Goal: Task Accomplishment & Management: Complete application form

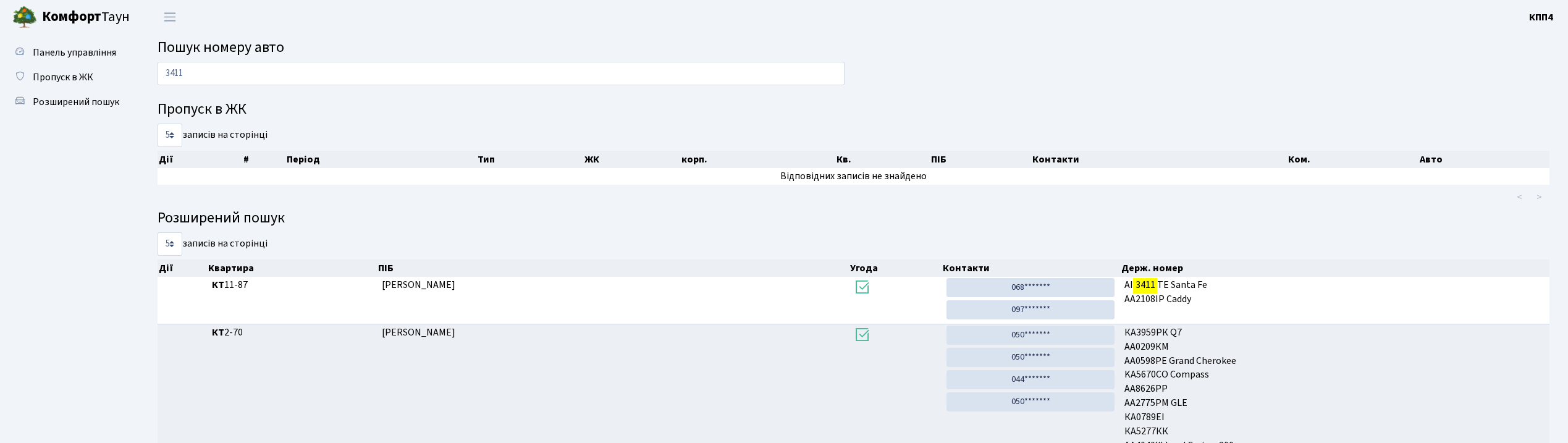
scroll to position [68, 0]
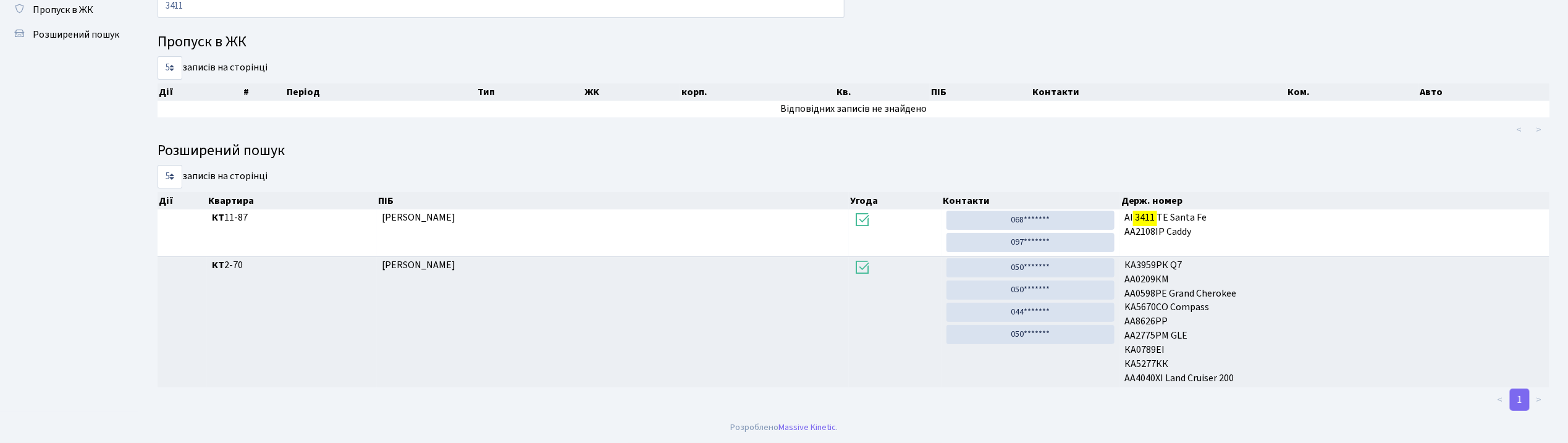
type input "3411"
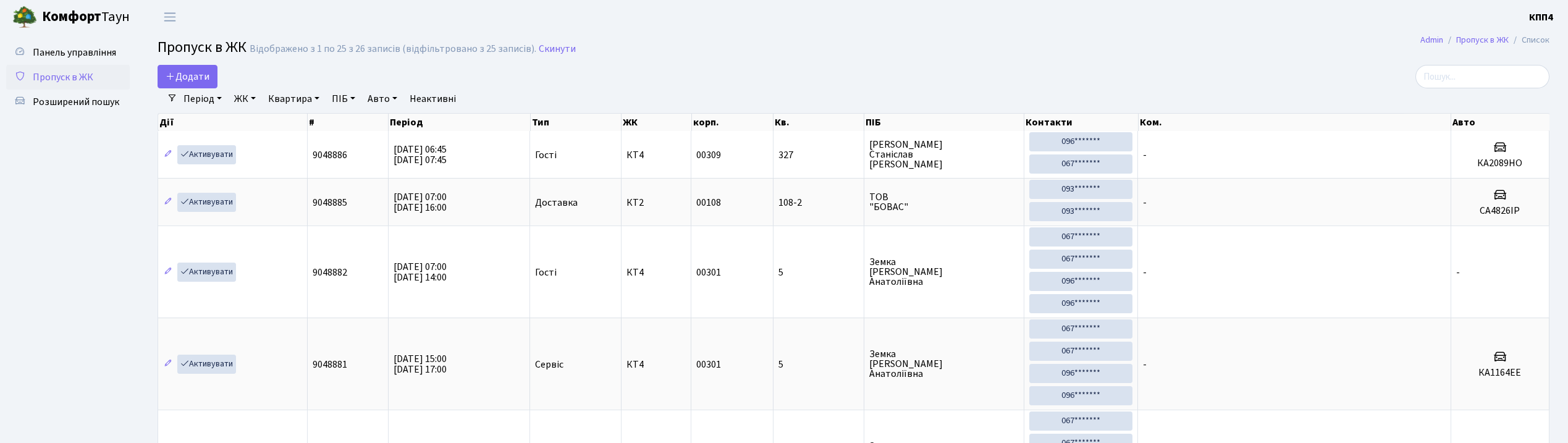
select select "25"
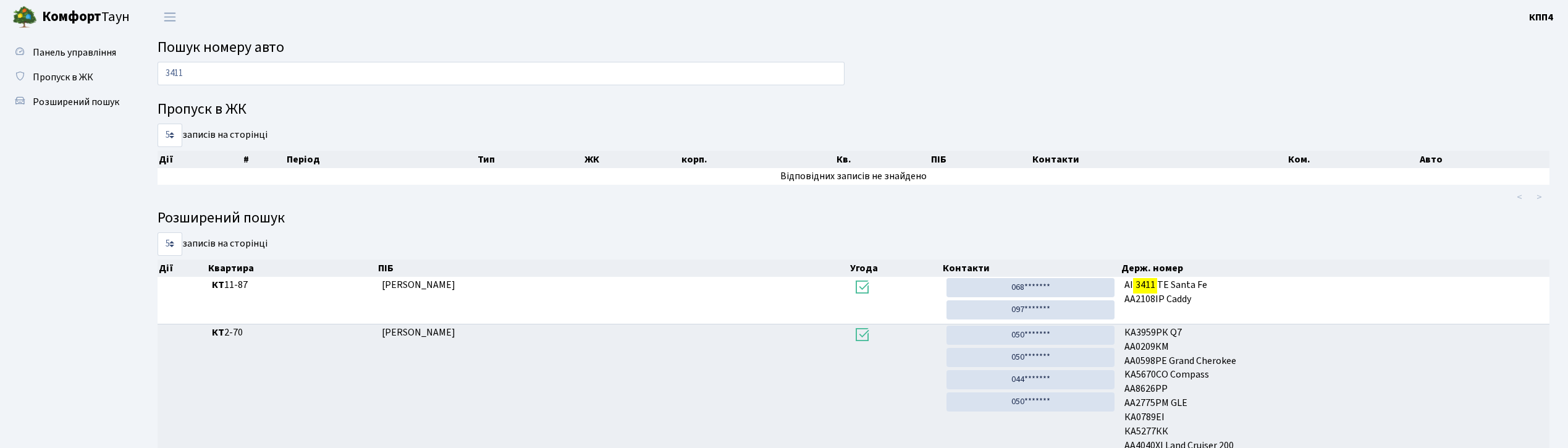
scroll to position [63, 0]
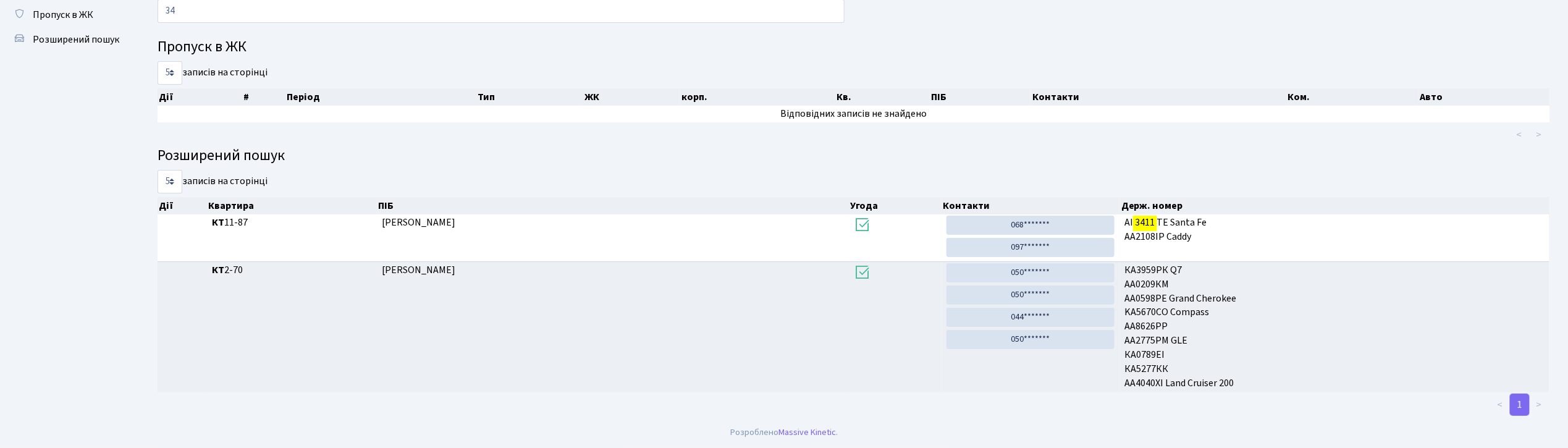
type input "3"
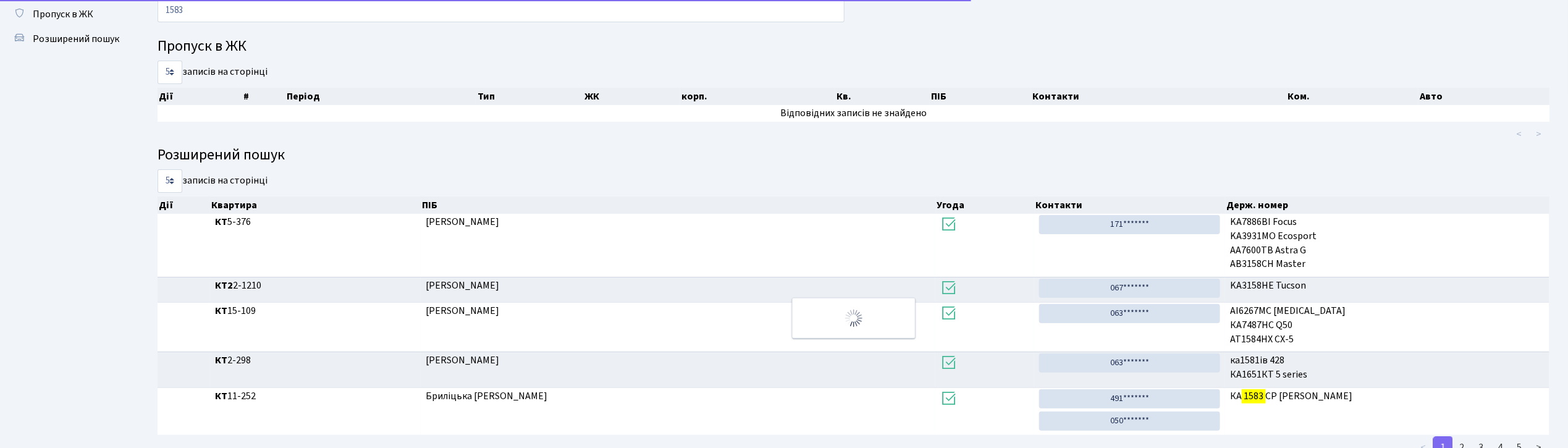
scroll to position [0, 0]
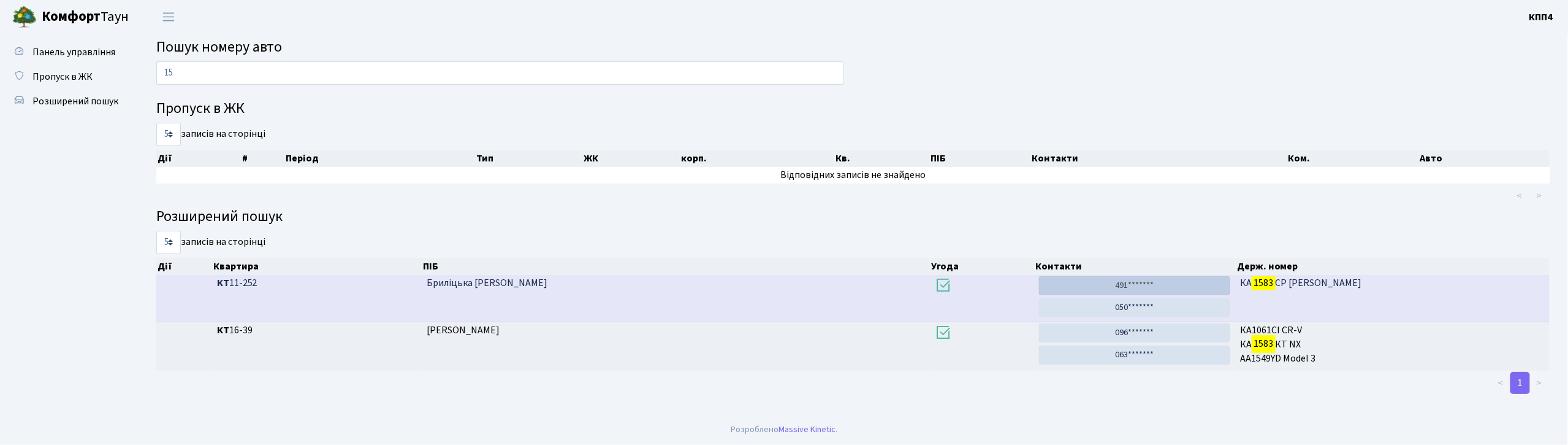
type input "1"
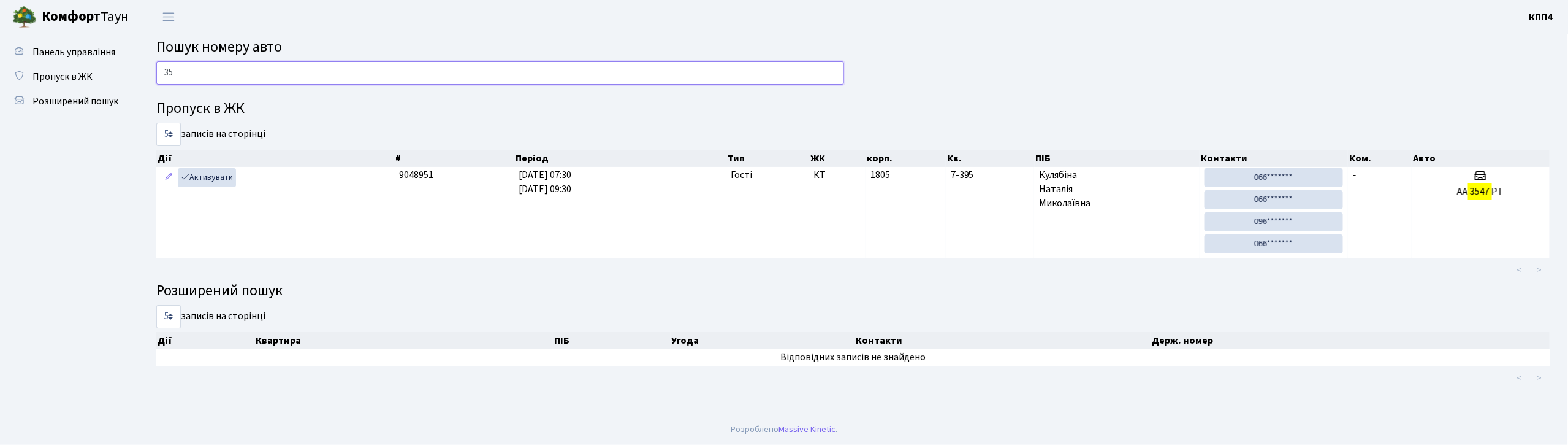
type input "3"
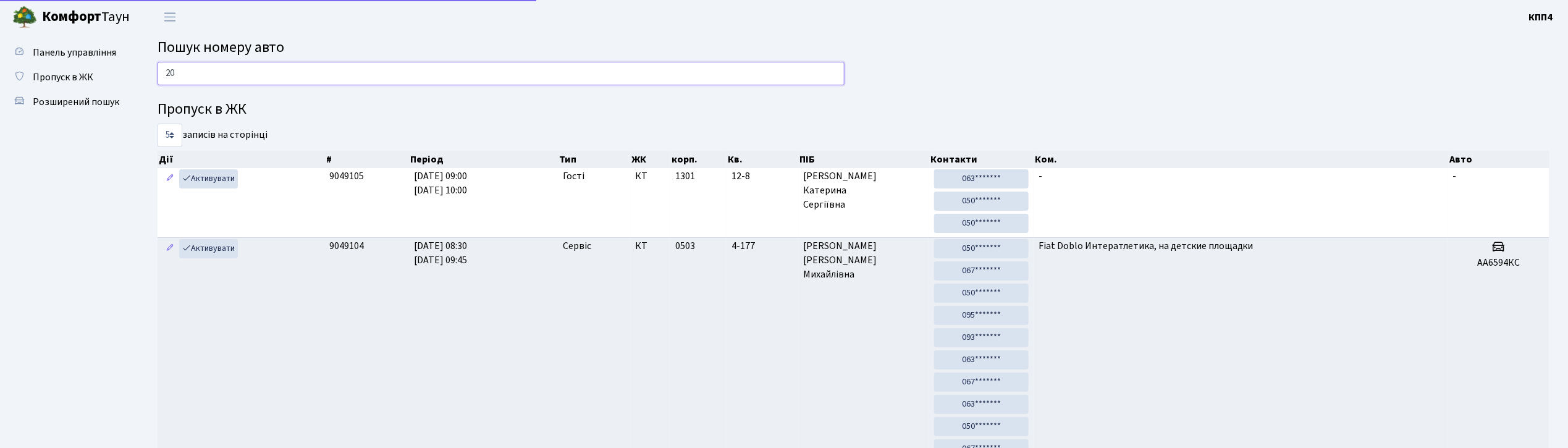
type input "2"
click at [354, 82] on input "text" at bounding box center [501, 74] width 687 height 24
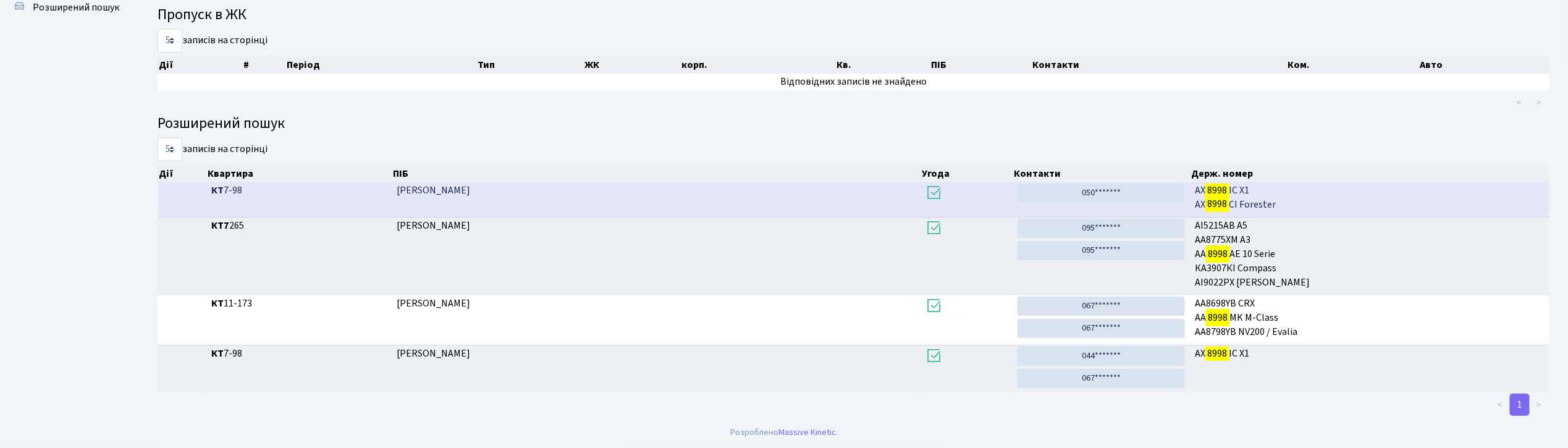
scroll to position [67, 0]
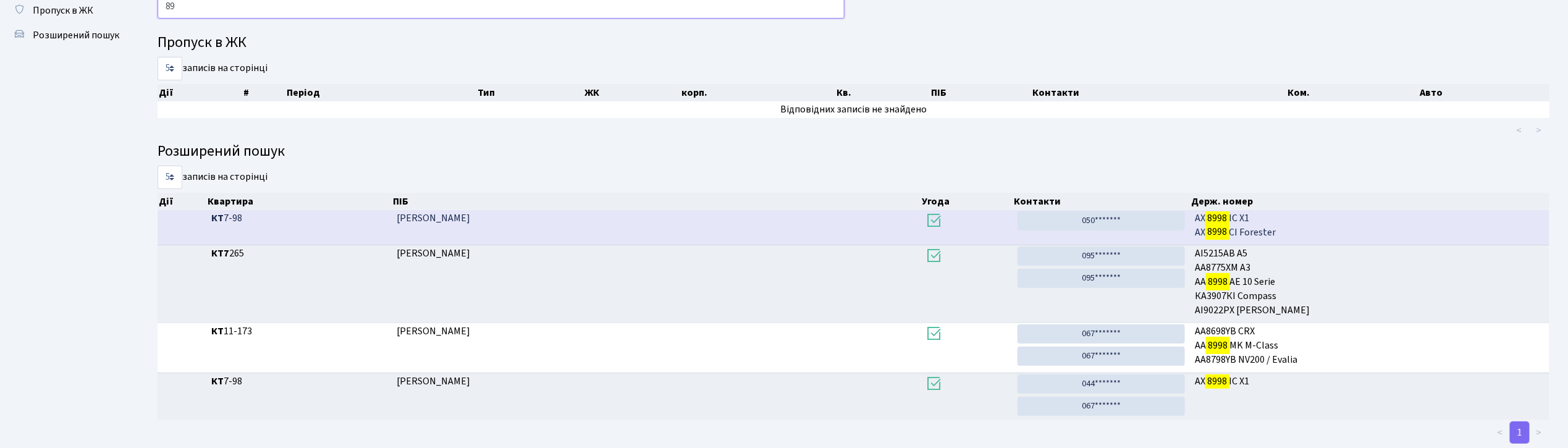
type input "8"
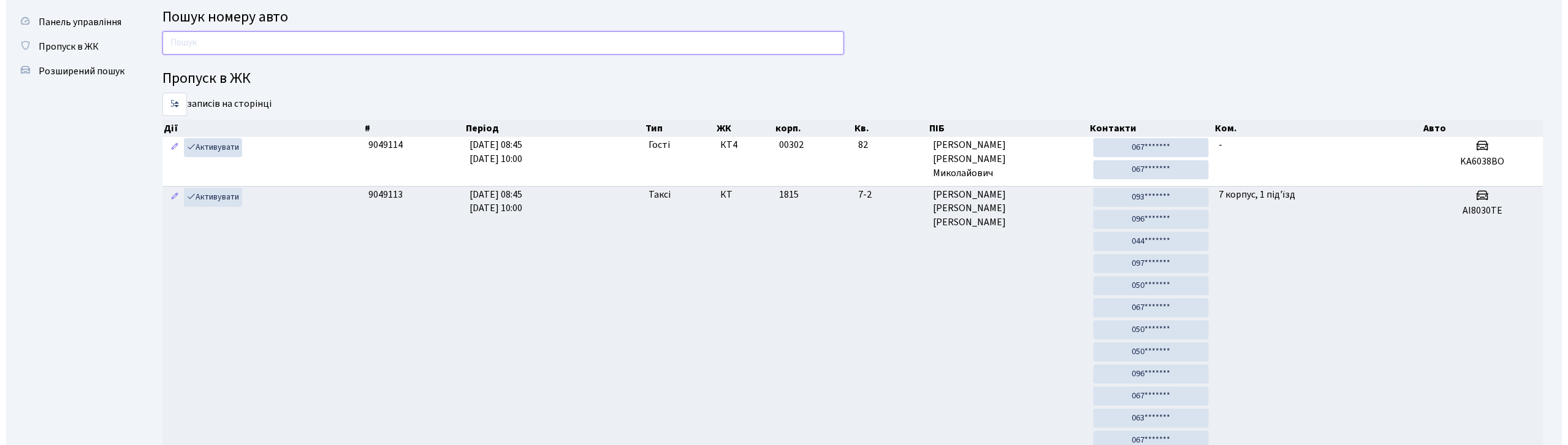
scroll to position [0, 0]
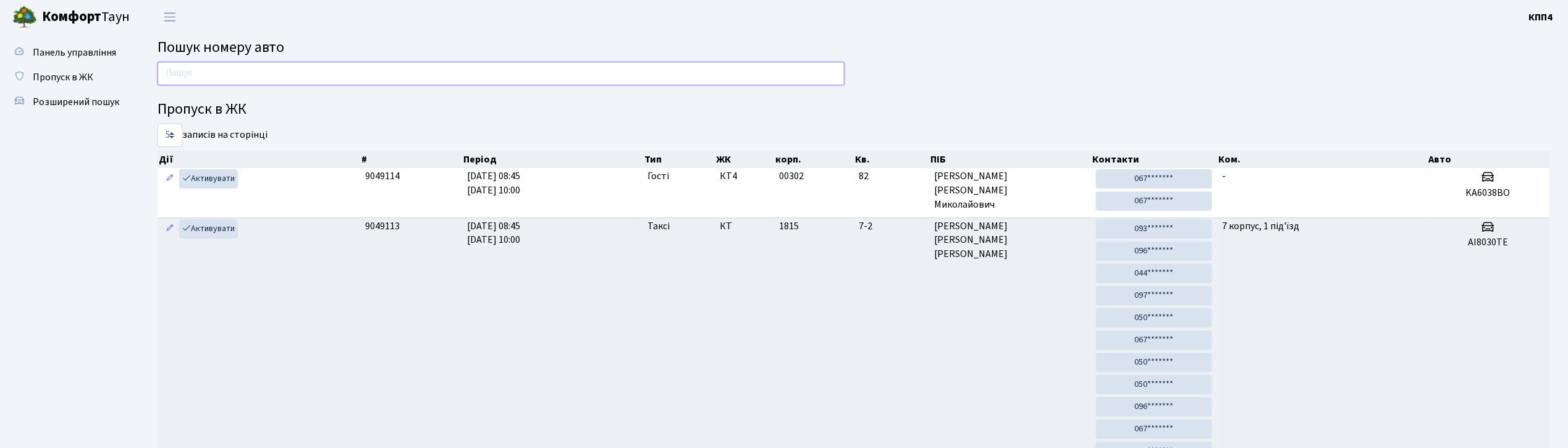
click at [257, 74] on input "text" at bounding box center [501, 74] width 687 height 24
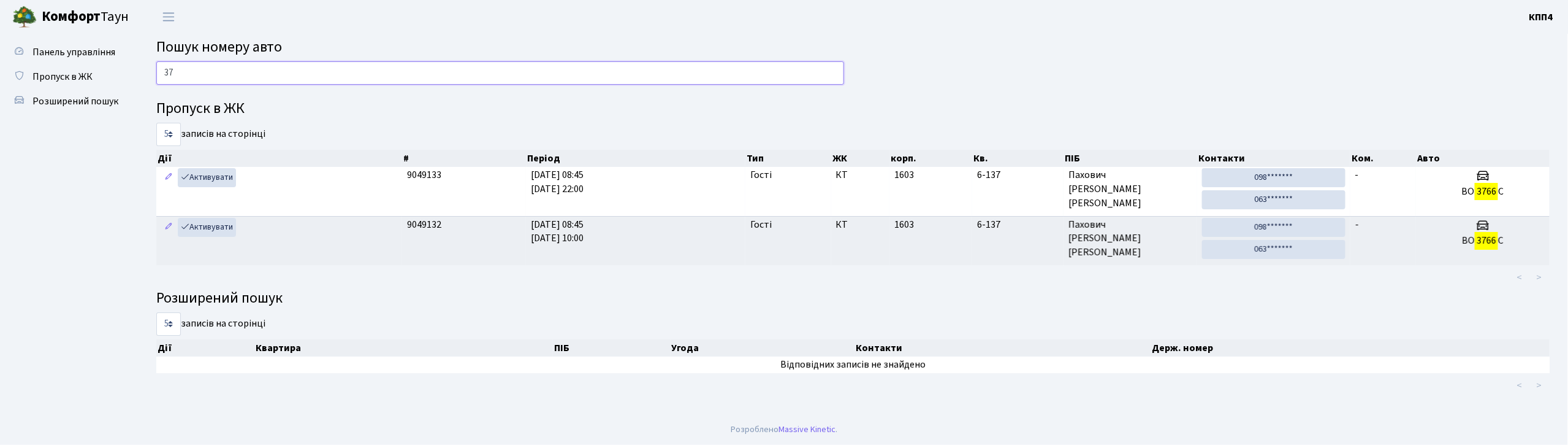
type input "3"
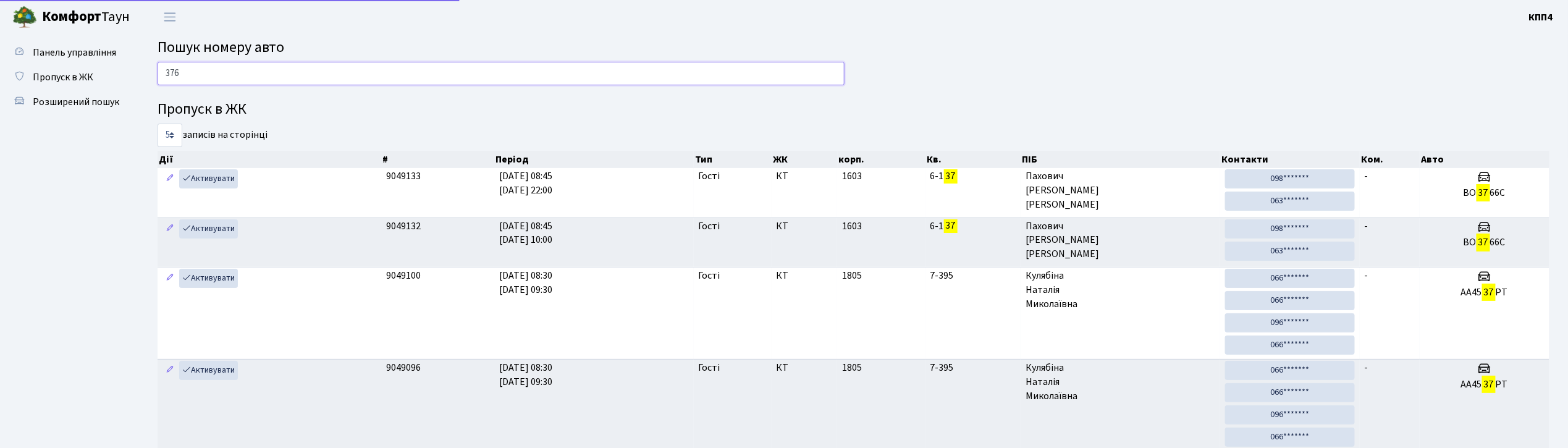
type input "3766"
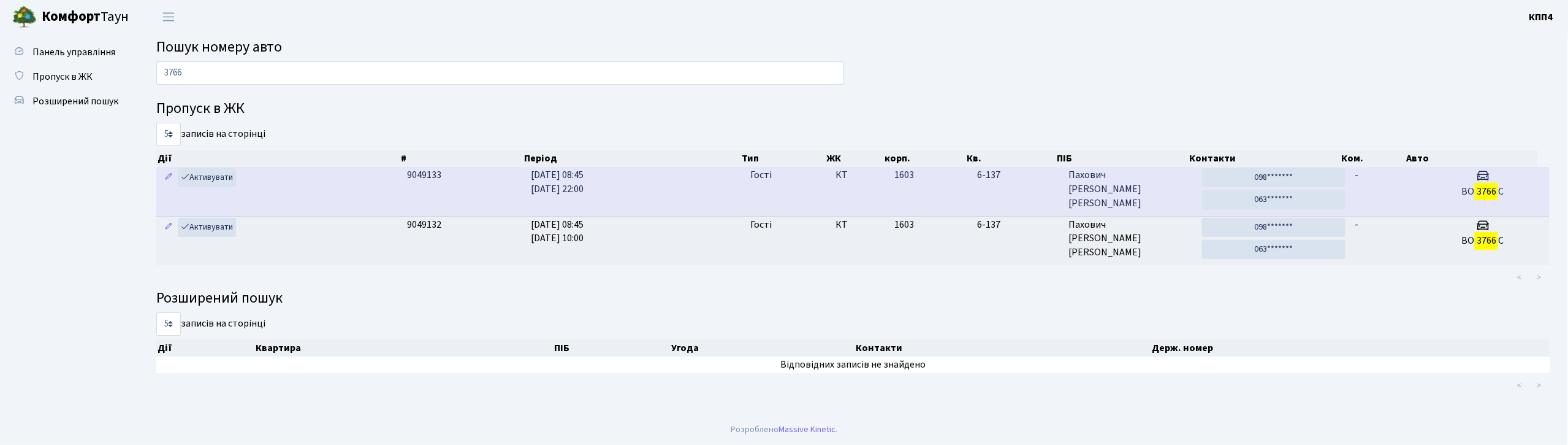
click at [988, 184] on td "6-137" at bounding box center [1017, 191] width 91 height 49
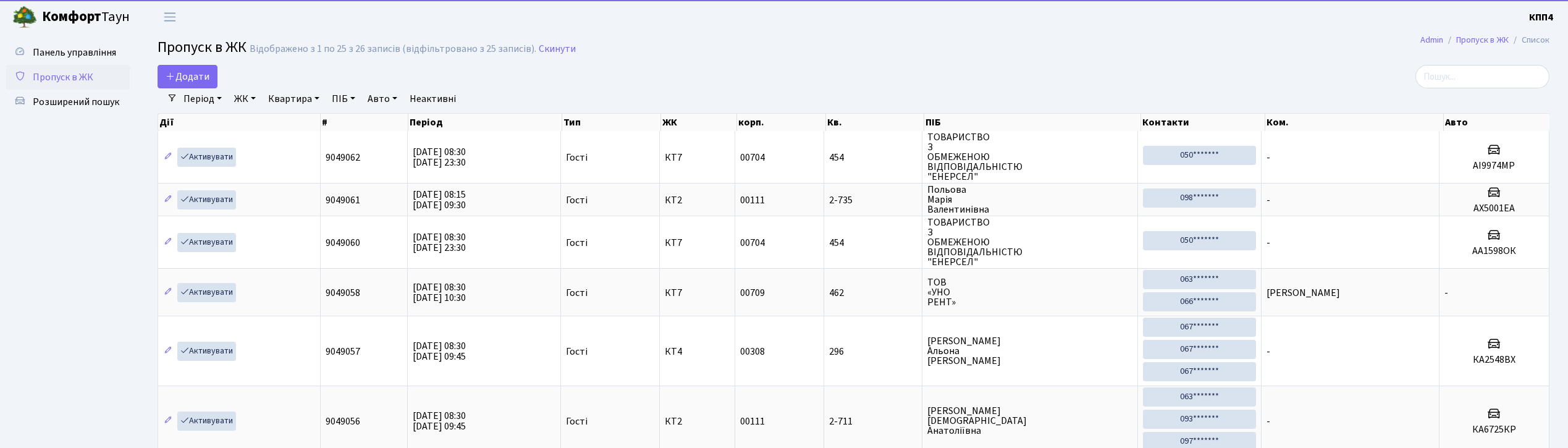
select select "25"
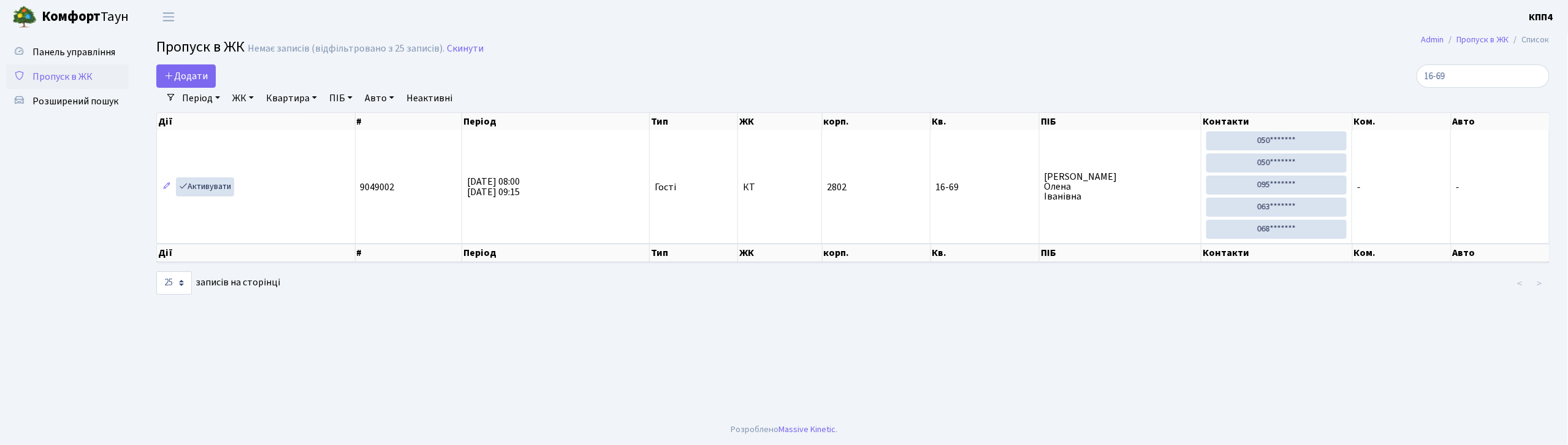
click at [1501, 90] on div "Період 06.10.2025 - 06.10.2025 ЖК - КТ, вул. Регенераторна, 4 КТ2, просп. Собор…" at bounding box center [858, 98] width 1363 height 20
click at [1492, 79] on input "16-69" at bounding box center [1482, 76] width 133 height 24
type input "1"
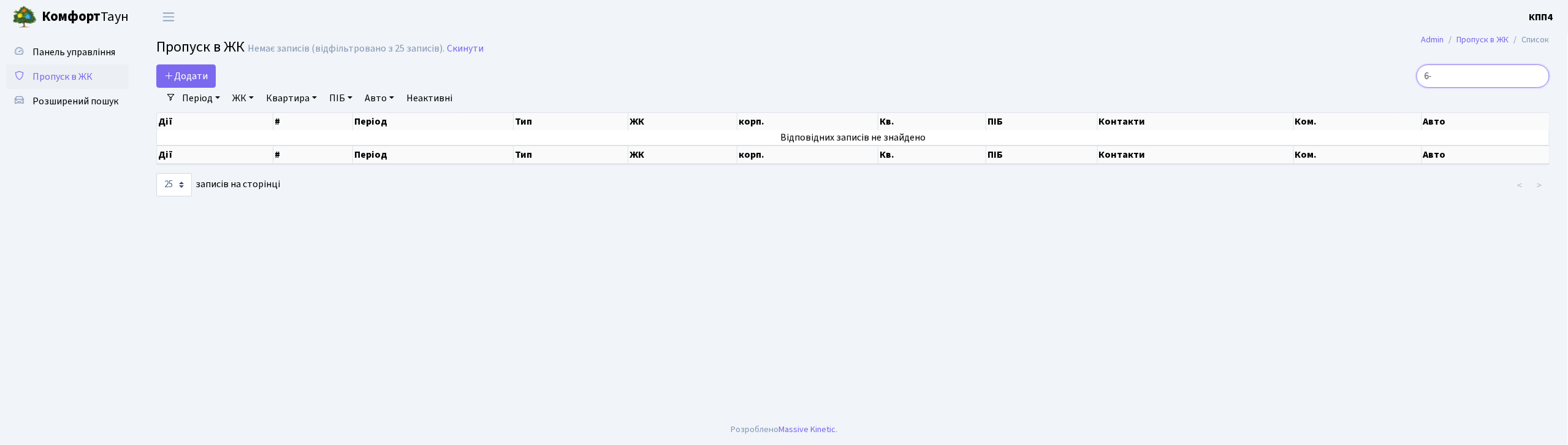
type input "6"
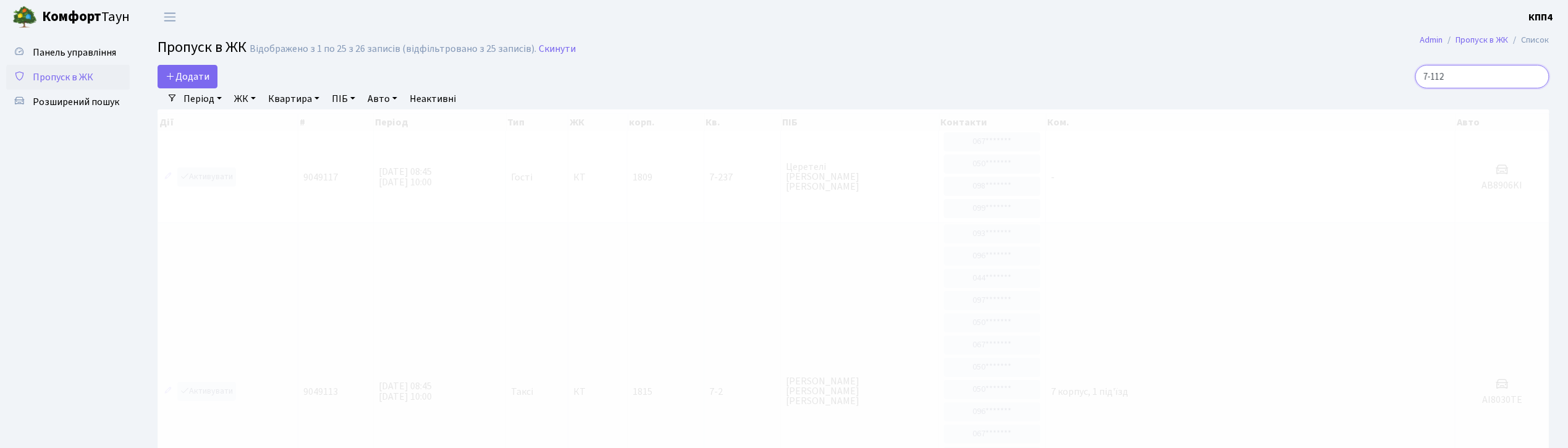
type input "7-112"
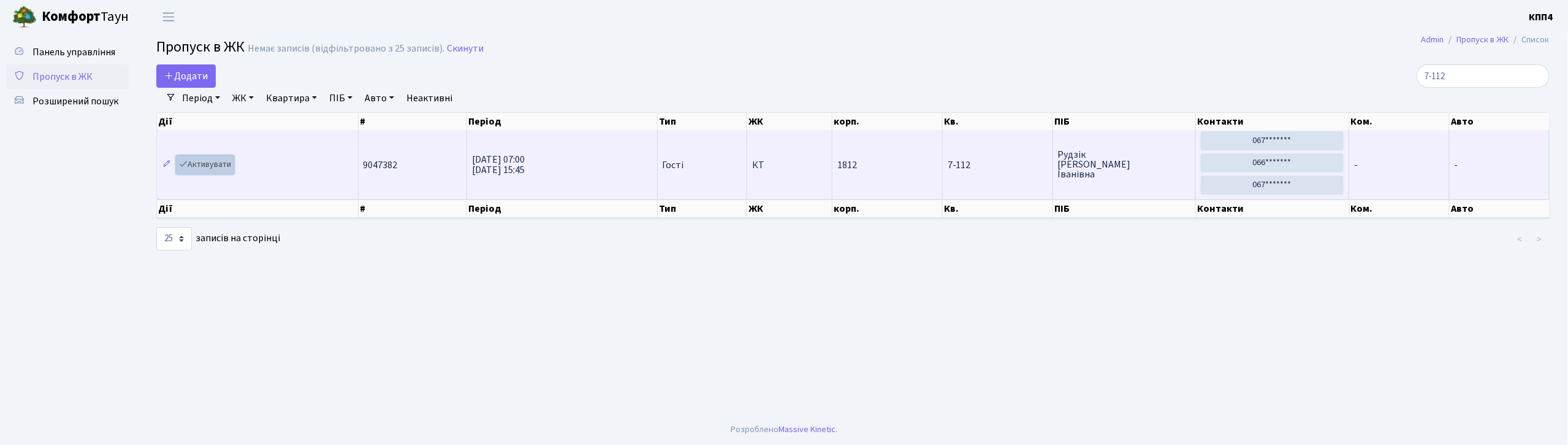
click at [204, 169] on link "Активувати" at bounding box center [205, 165] width 58 height 19
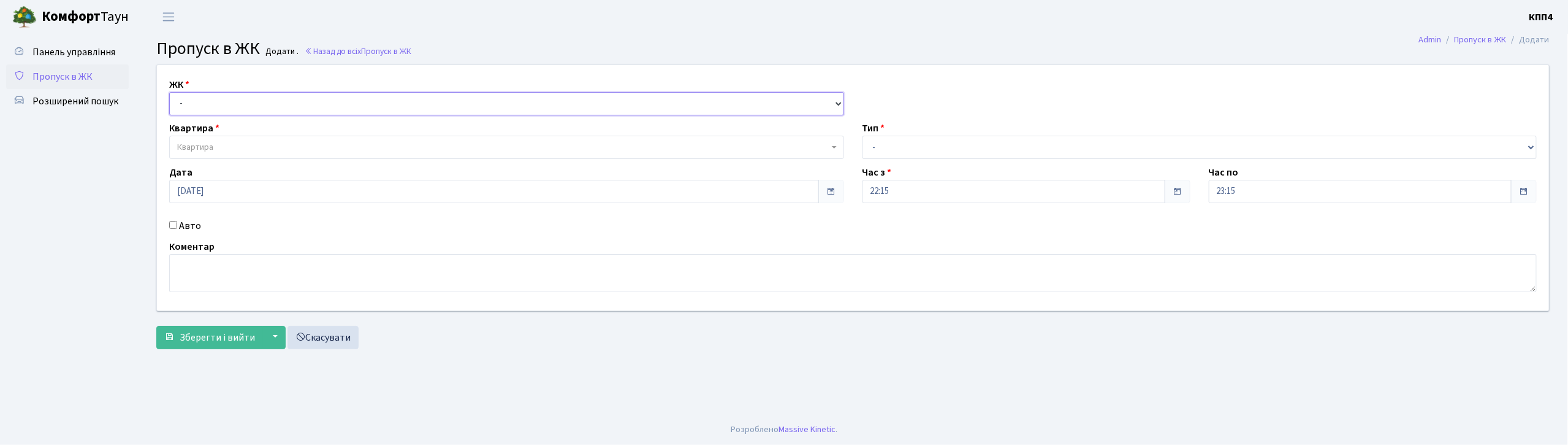
click at [202, 111] on select "- КТ, вул. Регенераторна, 4 КТ2, просп. [STREET_ADDRESS] [STREET_ADDRESS] [PERS…" at bounding box center [507, 104] width 675 height 24
select select "271"
click at [169, 92] on select "- КТ, вул. Регенераторна, 4 КТ2, просп. [STREET_ADDRESS] [STREET_ADDRESS] [PERS…" at bounding box center [507, 104] width 675 height 24
select select
click at [209, 148] on span "Квартира" at bounding box center [195, 147] width 36 height 13
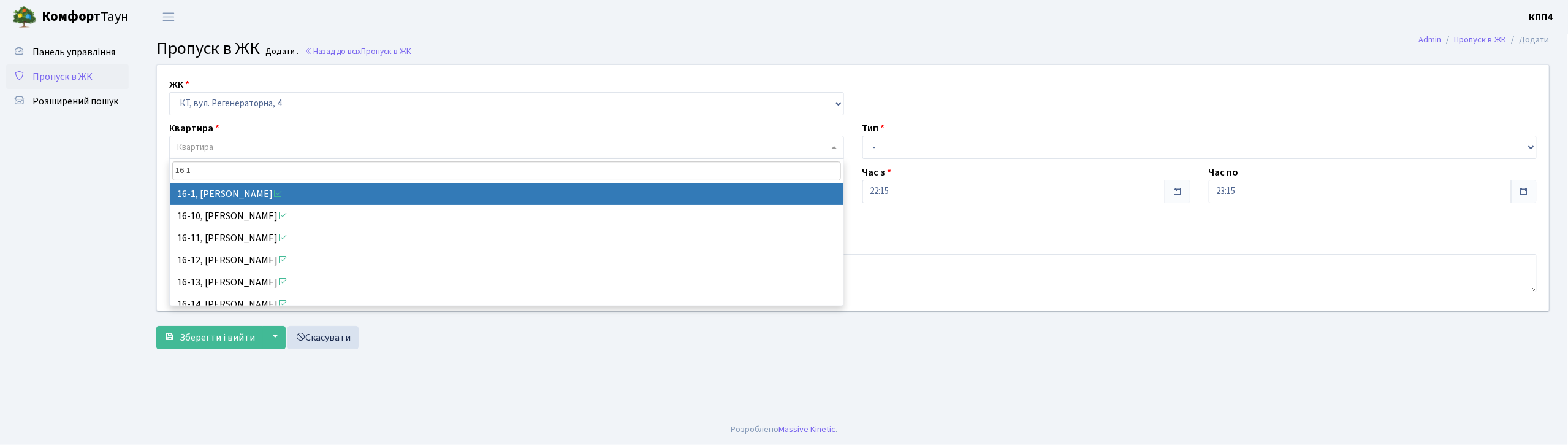
type input "16-1"
select select "8562"
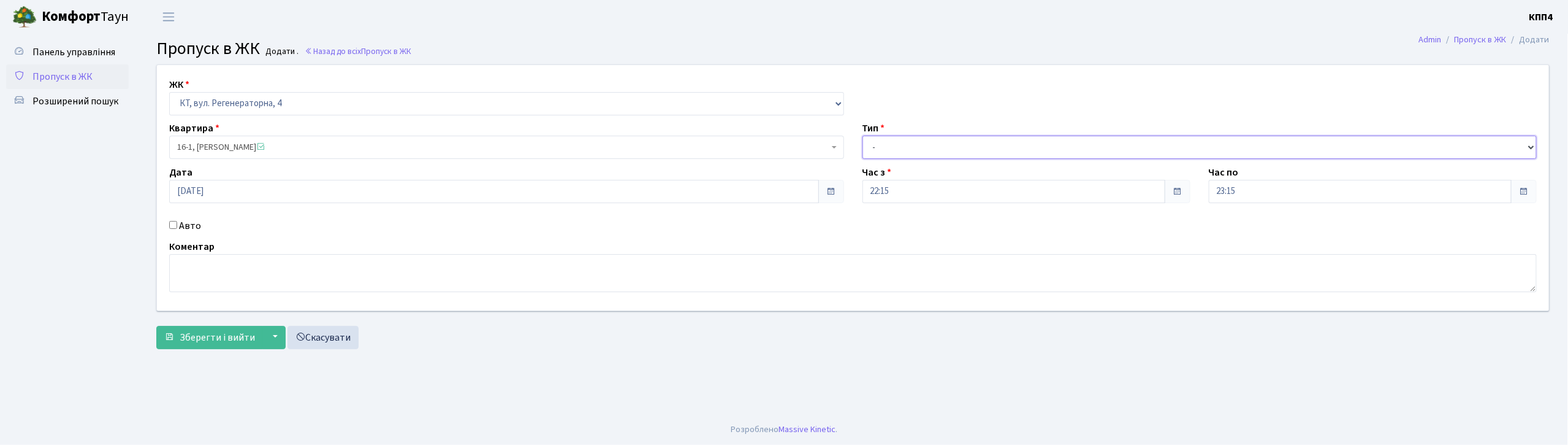
click at [935, 150] on select "- Доставка Таксі Гості Сервіс" at bounding box center [1200, 147] width 675 height 24
select select "3"
click at [862, 135] on select "- Доставка Таксі Гості Сервіс" at bounding box center [1200, 147] width 675 height 24
click at [229, 265] on textarea at bounding box center [853, 273] width 1367 height 38
type textarea "ВСІ"
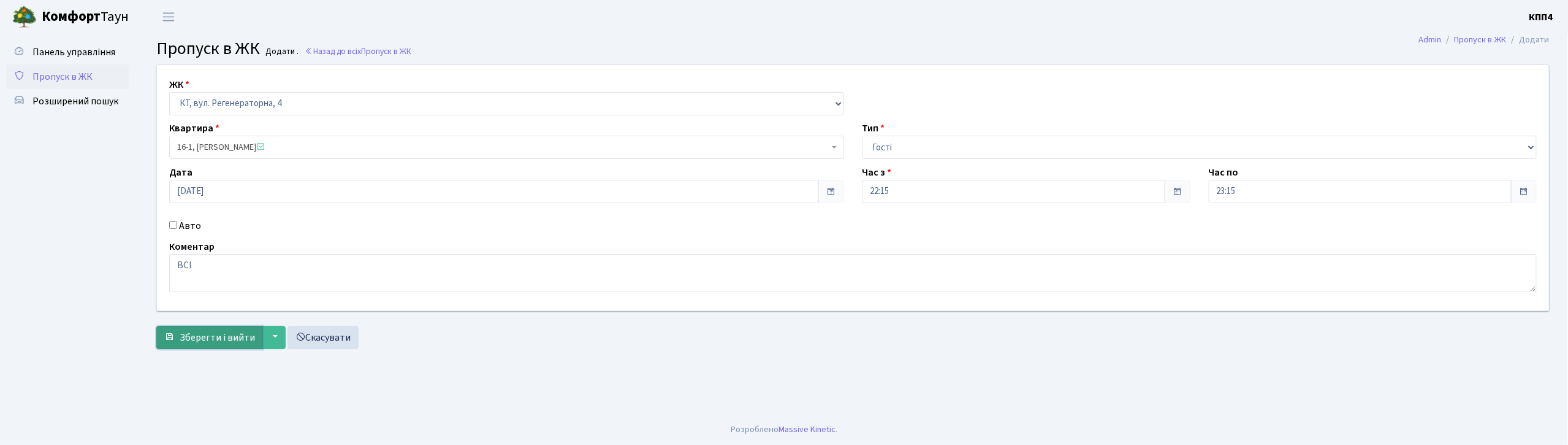
click at [234, 340] on span "Зберегти і вийти" at bounding box center [217, 337] width 76 height 13
click at [174, 228] on input "Авто" at bounding box center [173, 224] width 8 height 8
checkbox input "true"
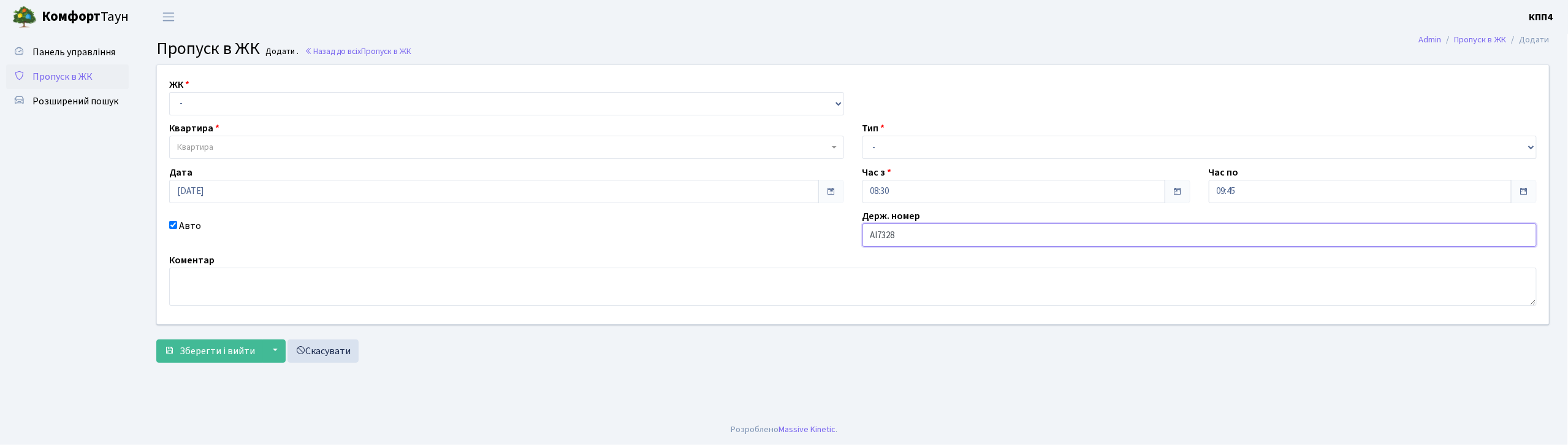
type input "АІ7328МР"
click at [343, 98] on select "- КТ, вул. Регенераторна, 4 КТ2, просп. Соборності, 17 КТ3, вул. Березнева, 16 …" at bounding box center [507, 104] width 675 height 24
select select "271"
click at [169, 92] on select "- КТ, вул. Регенераторна, 4 КТ2, просп. Соборності, 17 КТ3, вул. Березнева, 16 …" at bounding box center [507, 104] width 675 height 24
select select
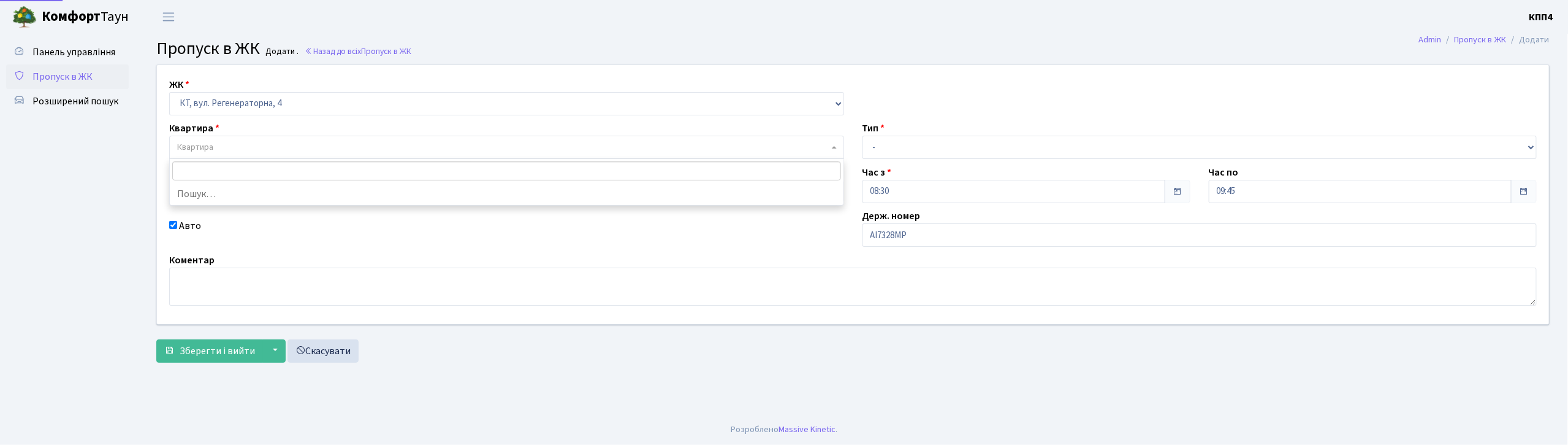
click at [348, 140] on span "Квартира" at bounding box center [507, 147] width 675 height 24
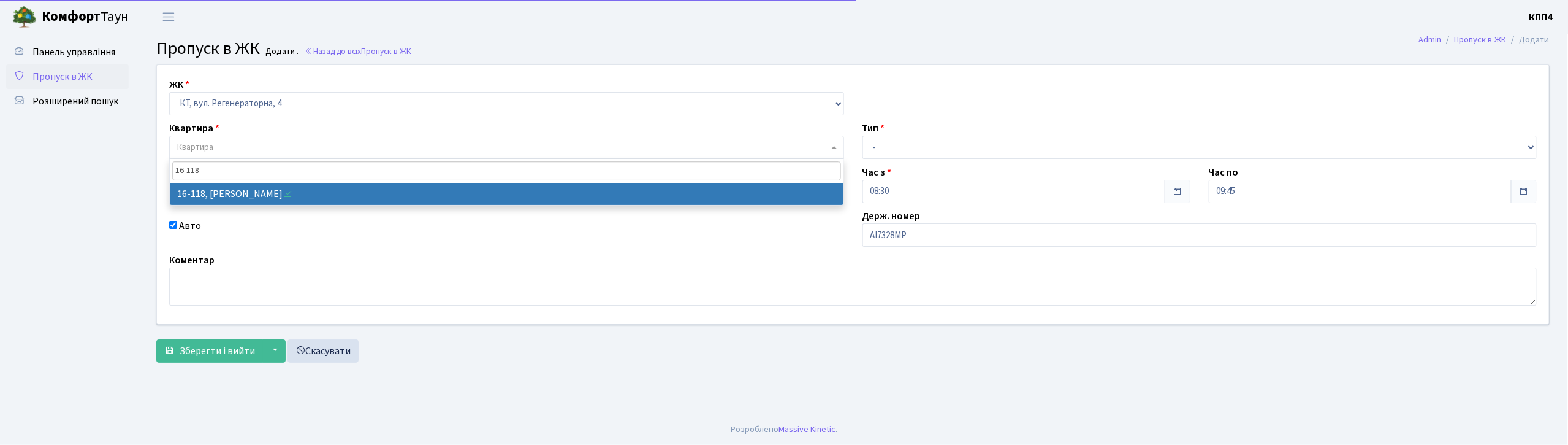
type input "16-118"
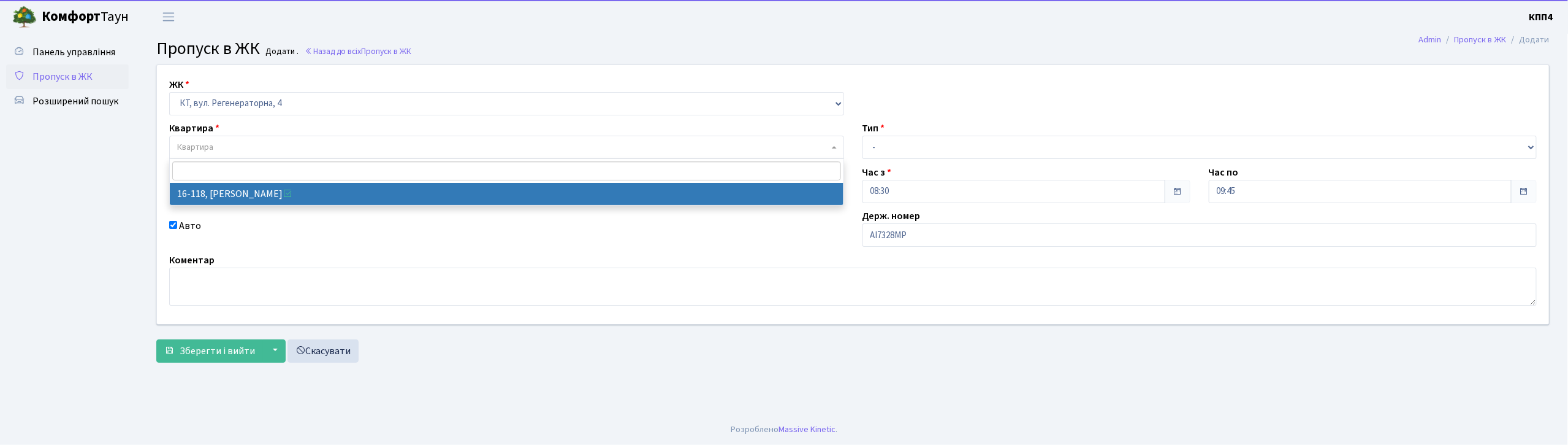
select select "8679"
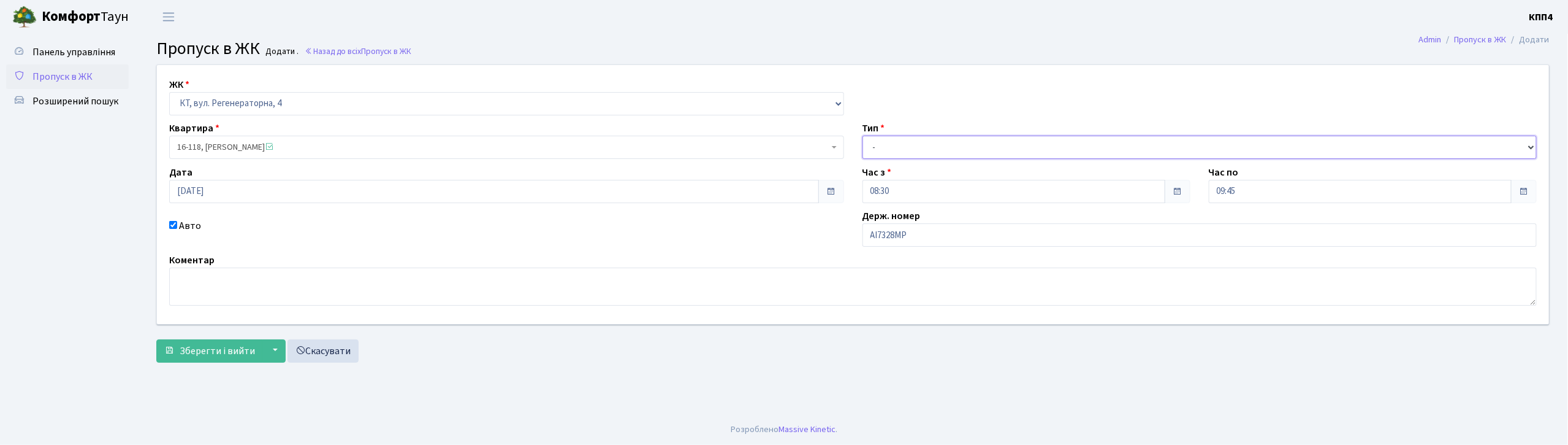
drag, startPoint x: 984, startPoint y: 150, endPoint x: 980, endPoint y: 158, distance: 8.9
click at [984, 150] on select "- Доставка Таксі Гості Сервіс" at bounding box center [1200, 147] width 675 height 24
select select "3"
click at [862, 135] on select "- Доставка Таксі Гості Сервіс" at bounding box center [1200, 147] width 675 height 24
click at [206, 349] on span "Зберегти і вийти" at bounding box center [217, 350] width 76 height 13
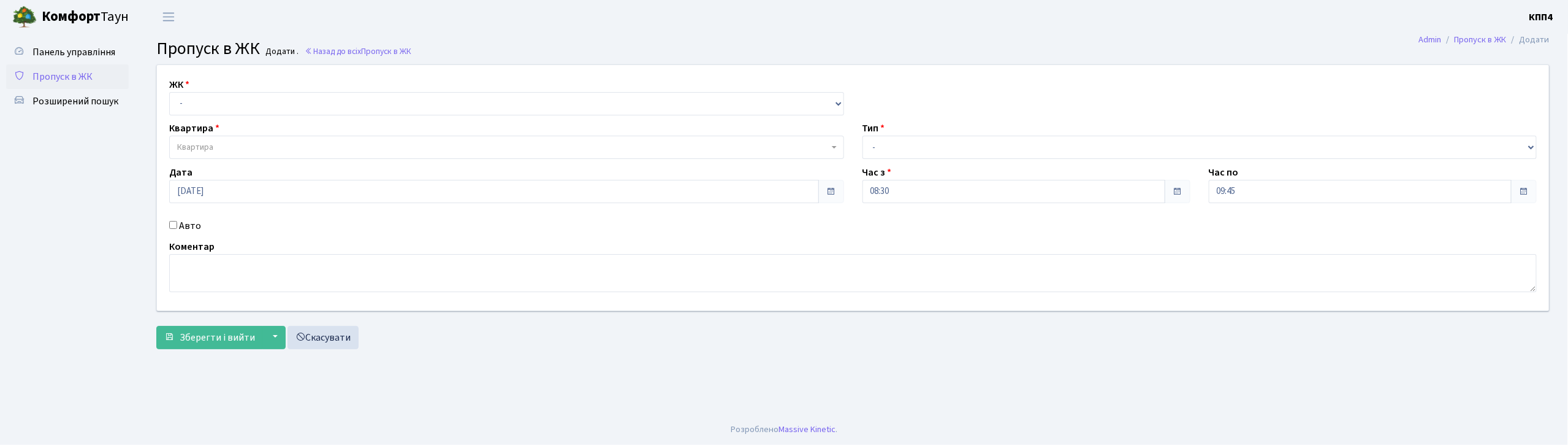
click at [172, 226] on input "Авто" at bounding box center [173, 224] width 8 height 8
checkbox input "true"
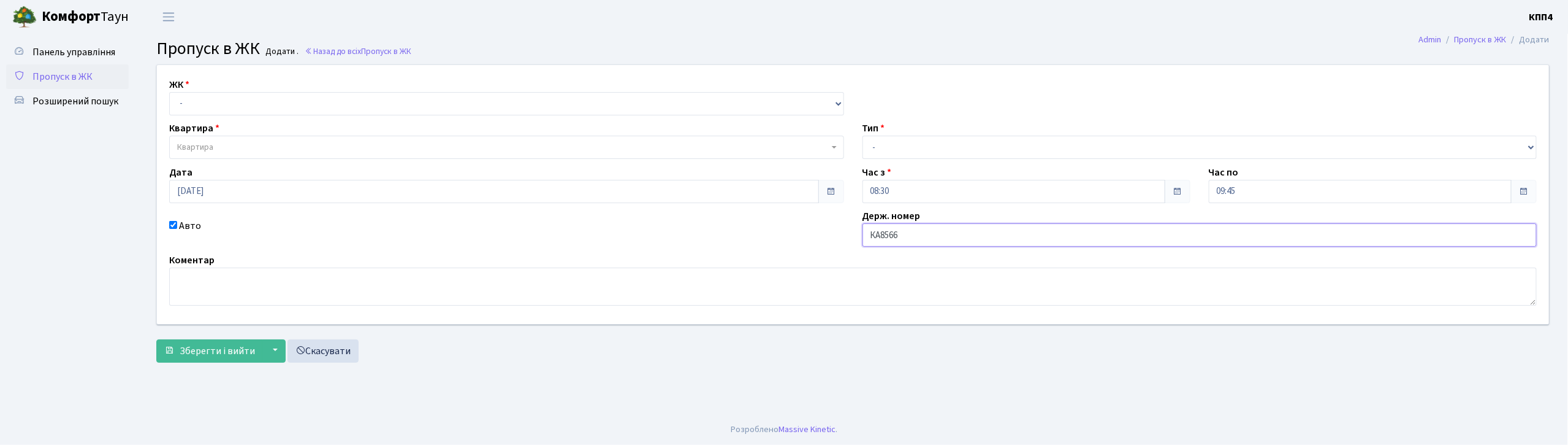
type input "КА8566ІН"
click at [266, 98] on select "- КТ, вул. Регенераторна, 4 КТ2, просп. Соборності, 17 КТ3, вул. Березнева, 16 …" at bounding box center [507, 104] width 675 height 24
select select "271"
click at [169, 92] on select "- КТ, вул. Регенераторна, 4 КТ2, просп. Соборності, 17 КТ3, вул. Березнева, 16 …" at bounding box center [507, 104] width 675 height 24
select select
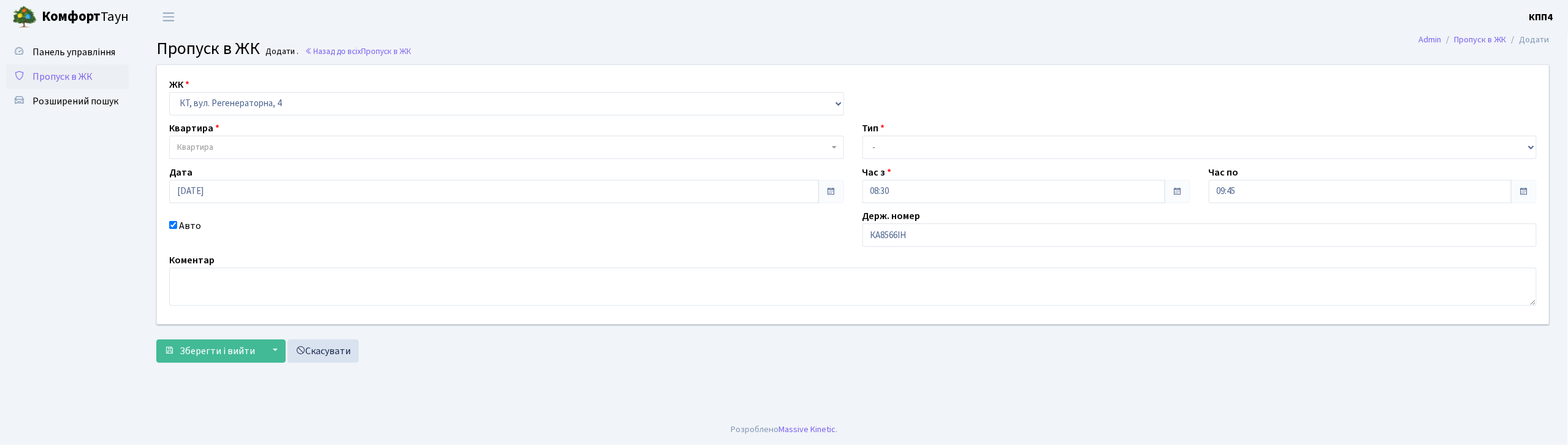
click at [281, 150] on span "Квартира" at bounding box center [503, 147] width 651 height 13
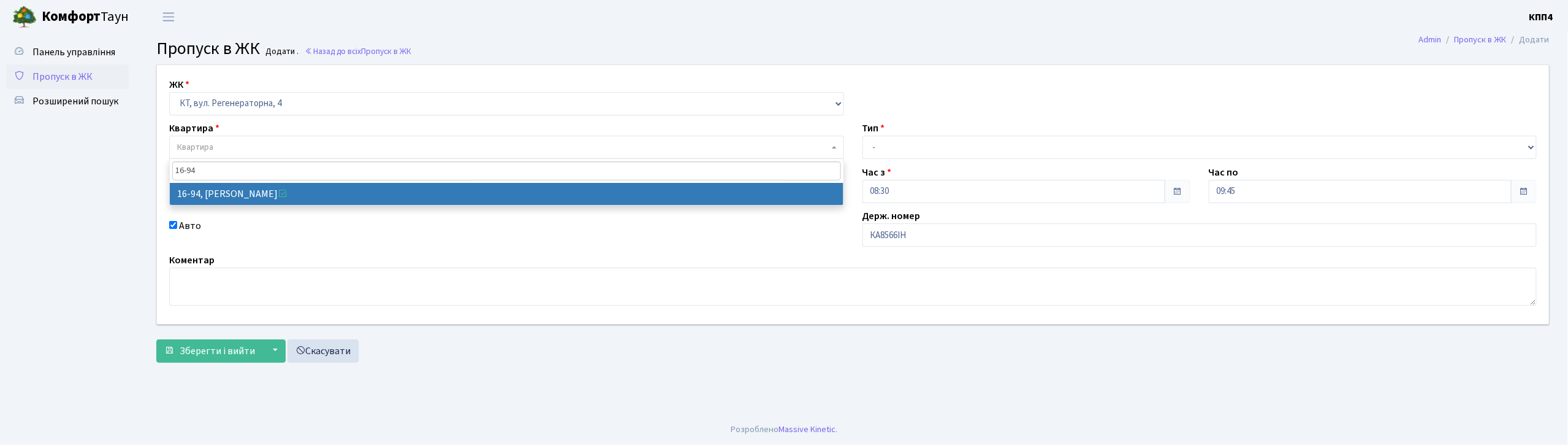
type input "16-94"
select select "8655"
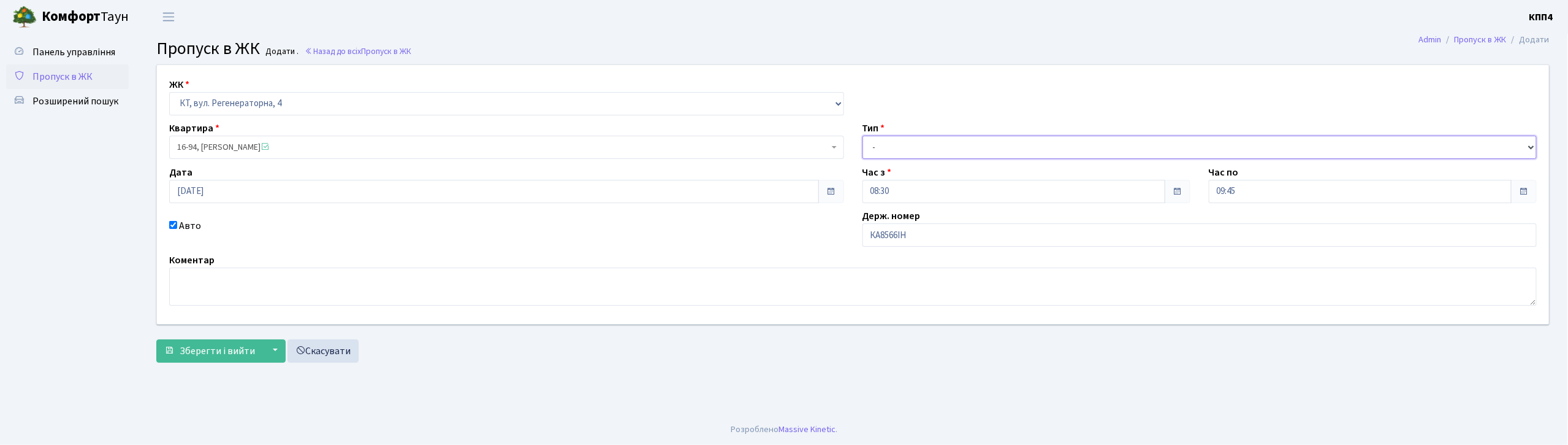
drag, startPoint x: 1024, startPoint y: 149, endPoint x: 1018, endPoint y: 158, distance: 10.8
click at [1024, 149] on select "- Доставка Таксі Гості Сервіс" at bounding box center [1200, 147] width 675 height 24
select select "3"
click at [862, 135] on select "- Доставка Таксі Гості Сервіс" at bounding box center [1200, 147] width 675 height 24
click at [220, 359] on button "Зберегти і вийти" at bounding box center [210, 351] width 107 height 24
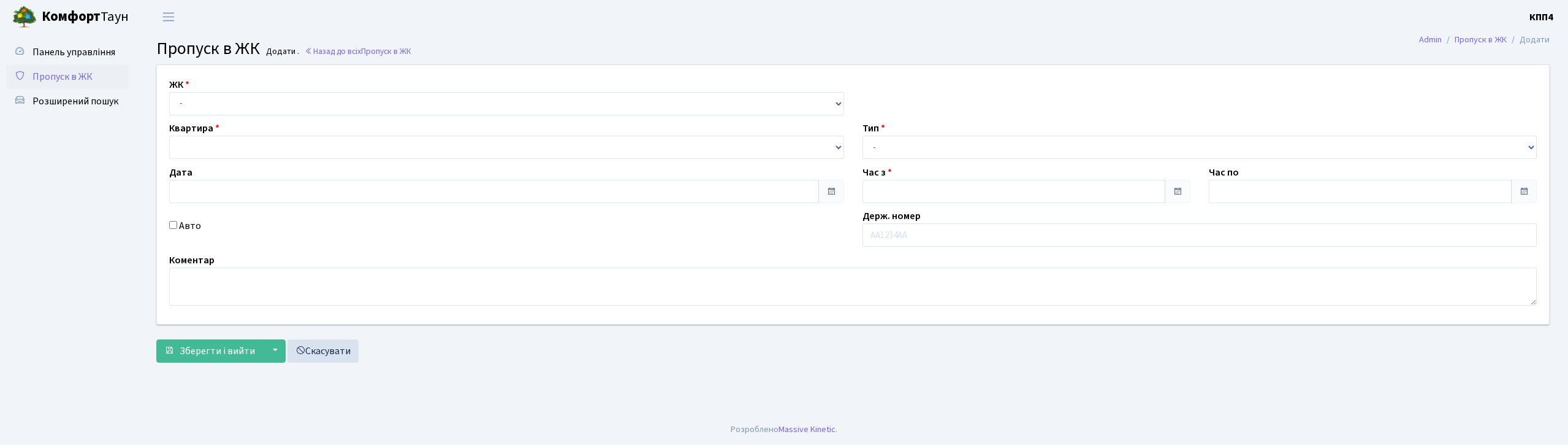
type input "[DATE]"
type input "08:45"
type input "09:45"
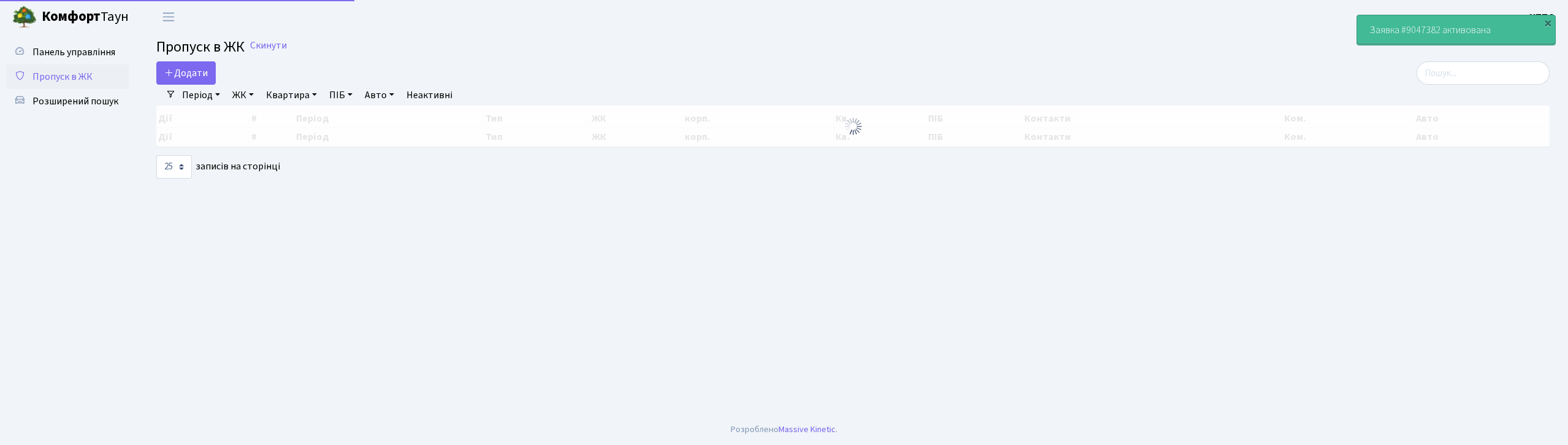
select select "25"
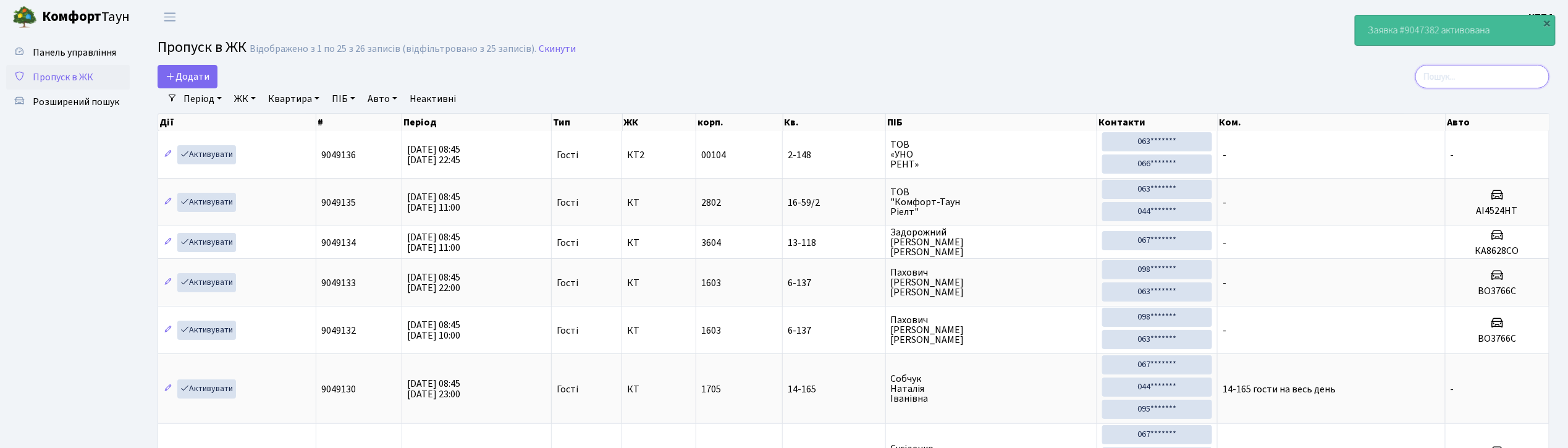
click at [1501, 75] on input "search" at bounding box center [1482, 77] width 134 height 24
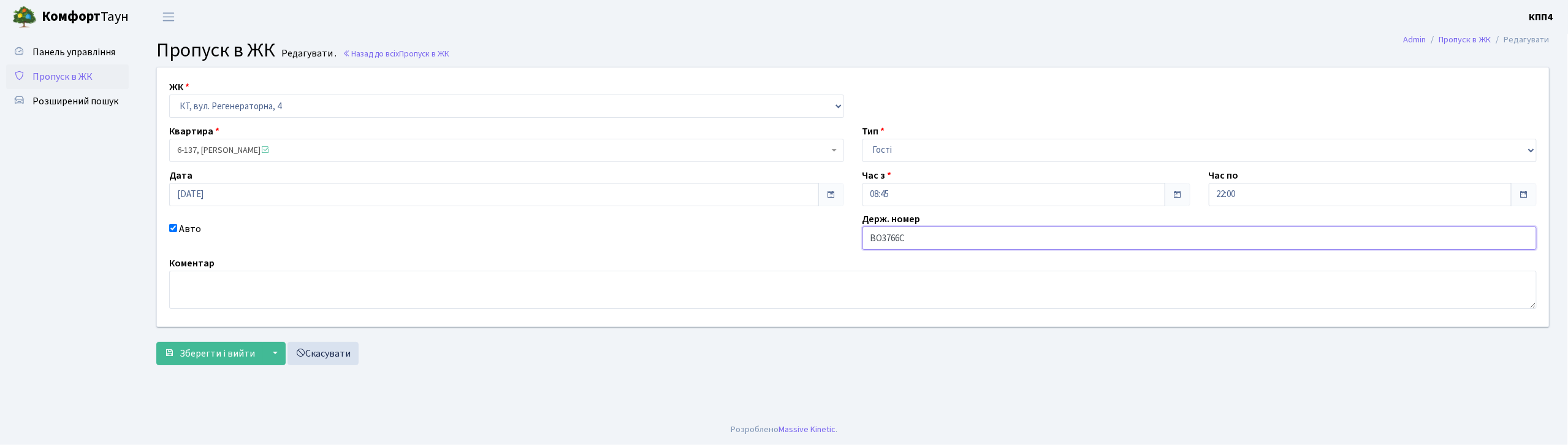
click at [918, 237] on input "ВО3766С" at bounding box center [1200, 238] width 675 height 24
type input "ВО3766СВ"
click at [231, 359] on span "Зберегти і вийти" at bounding box center [217, 353] width 76 height 13
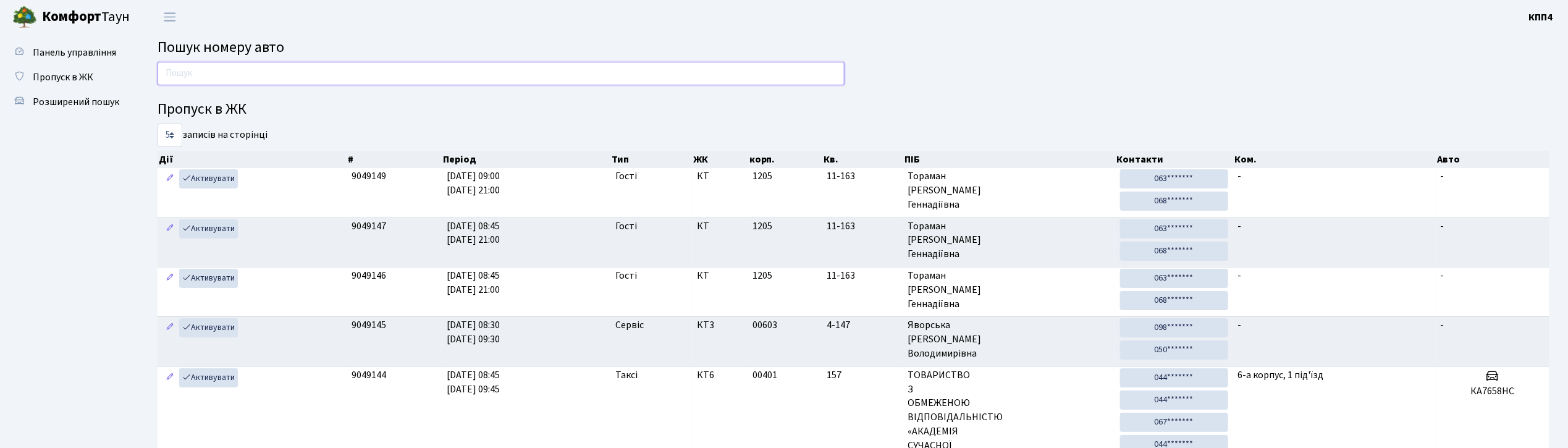
click at [591, 77] on input "text" at bounding box center [501, 74] width 687 height 24
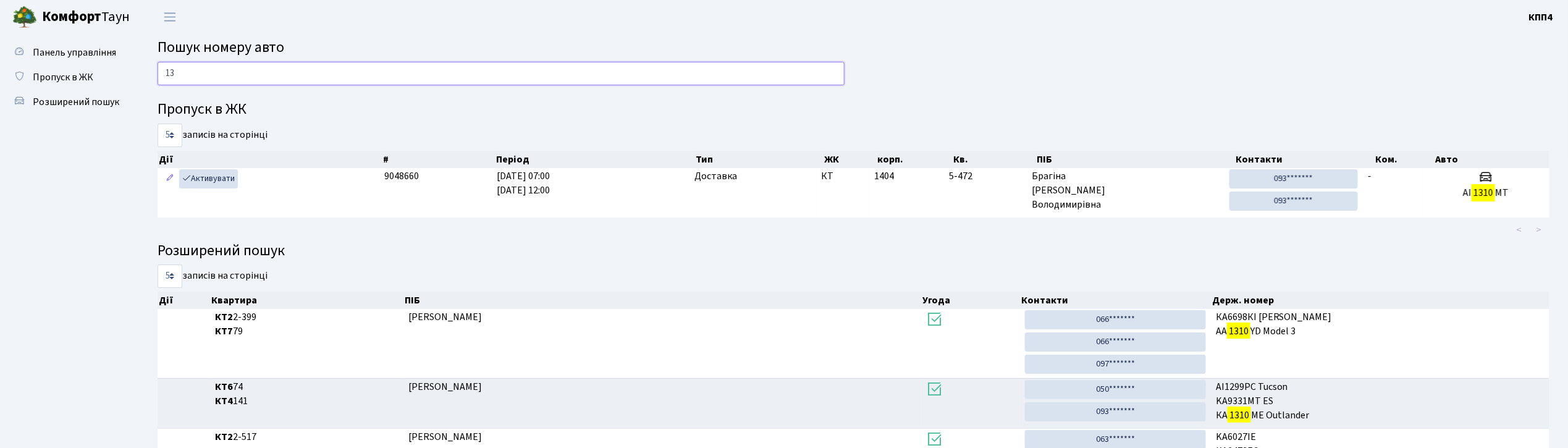
type input "1"
